Goal: Task Accomplishment & Management: Use online tool/utility

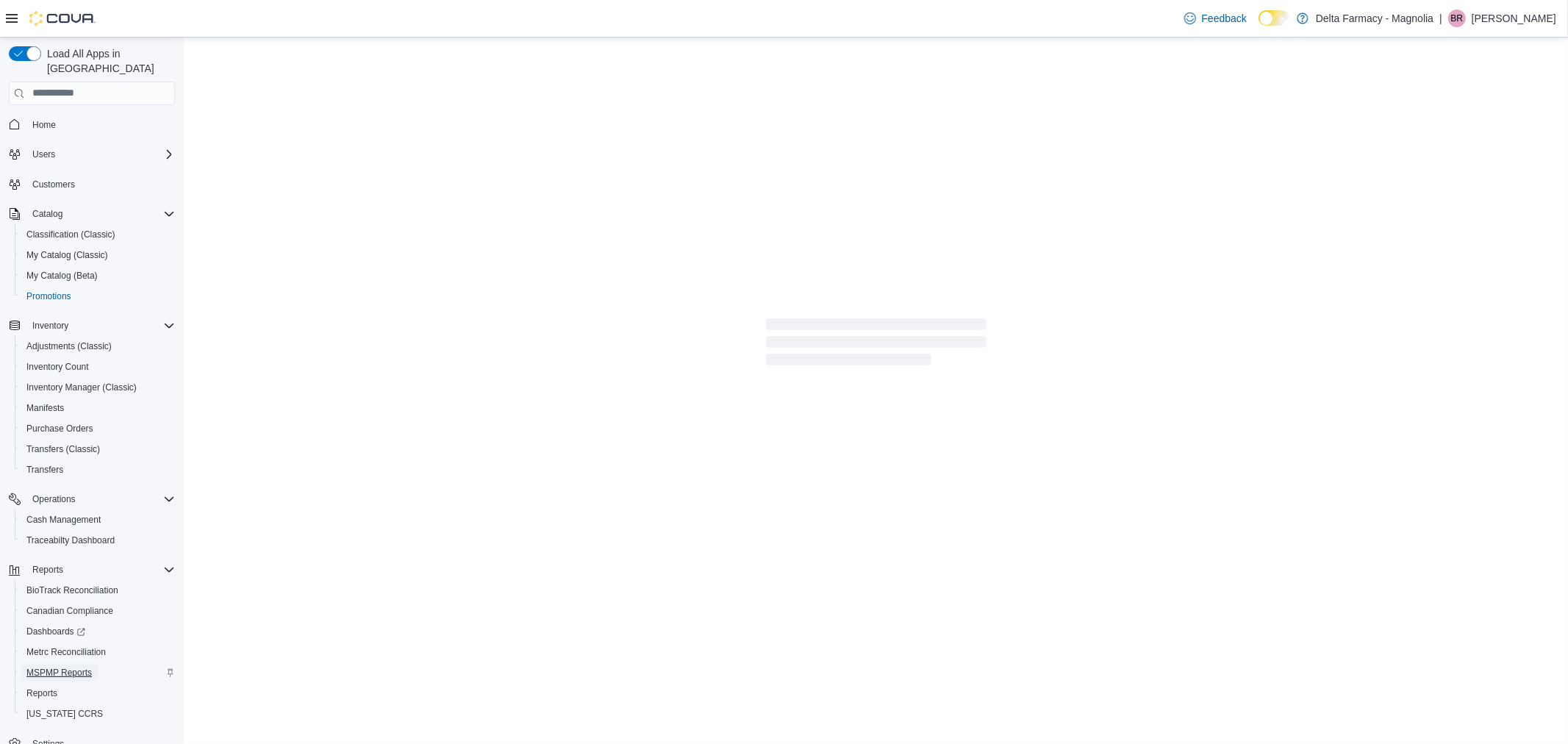
click at [84, 666] on span "MSPMP Reports" at bounding box center [58, 672] width 65 height 12
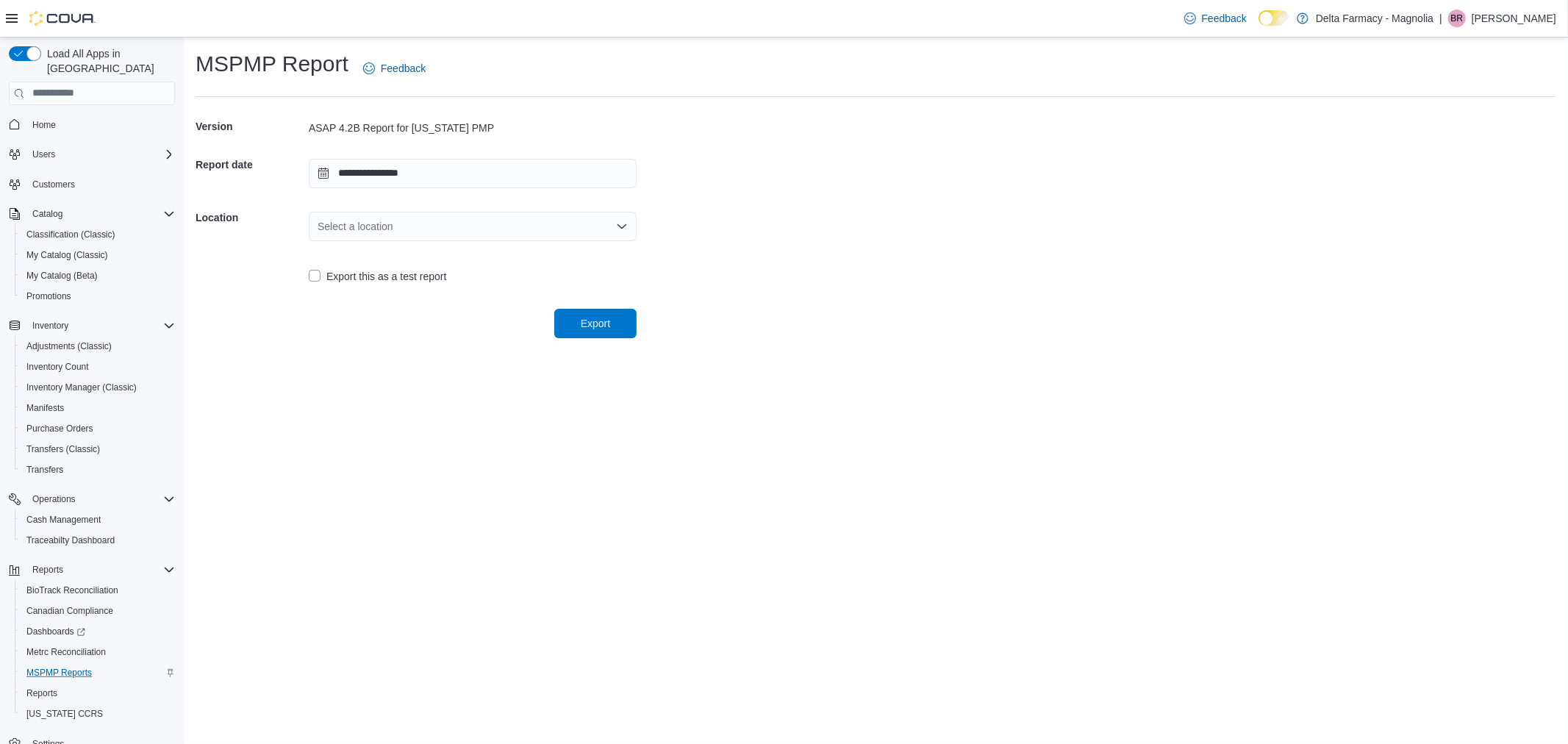
click at [375, 232] on div "Select a location" at bounding box center [472, 226] width 328 height 29
click at [457, 278] on span "Delta Farmacy - Magnolia" at bounding box center [482, 272] width 293 height 15
click at [589, 332] on span "Export" at bounding box center [595, 323] width 65 height 29
